Goal: Find specific fact: Find specific fact

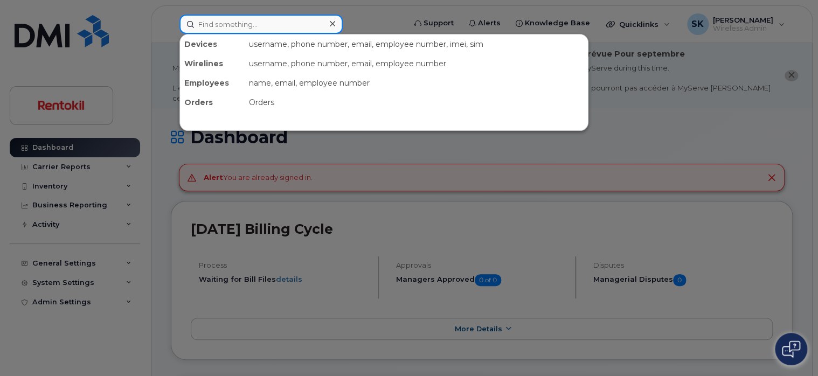
click at [230, 23] on input at bounding box center [260, 24] width 163 height 19
paste input "[PHONE_NUMBER]"
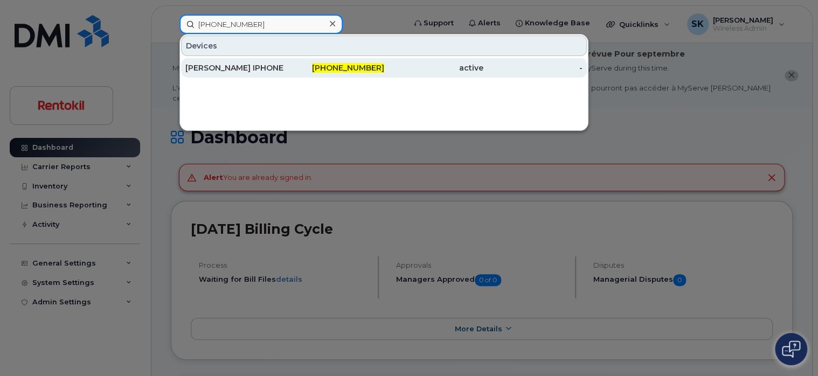
type input "[PHONE_NUMBER]"
click at [224, 66] on div "[PERSON_NAME] IPHONE" at bounding box center [234, 68] width 99 height 11
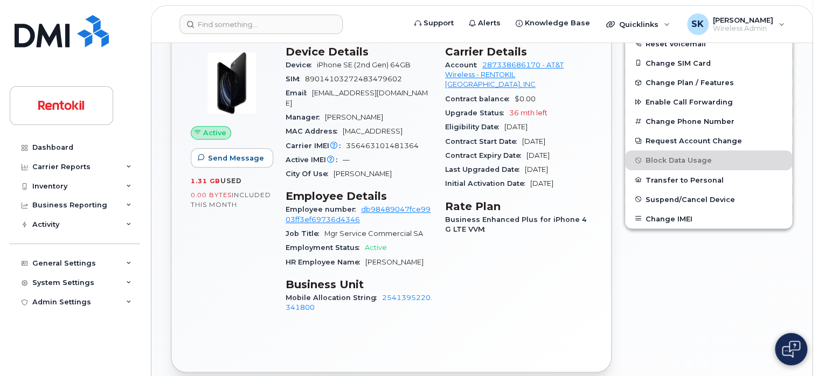
scroll to position [357, 0]
